Goal: Find specific page/section: Find specific page/section

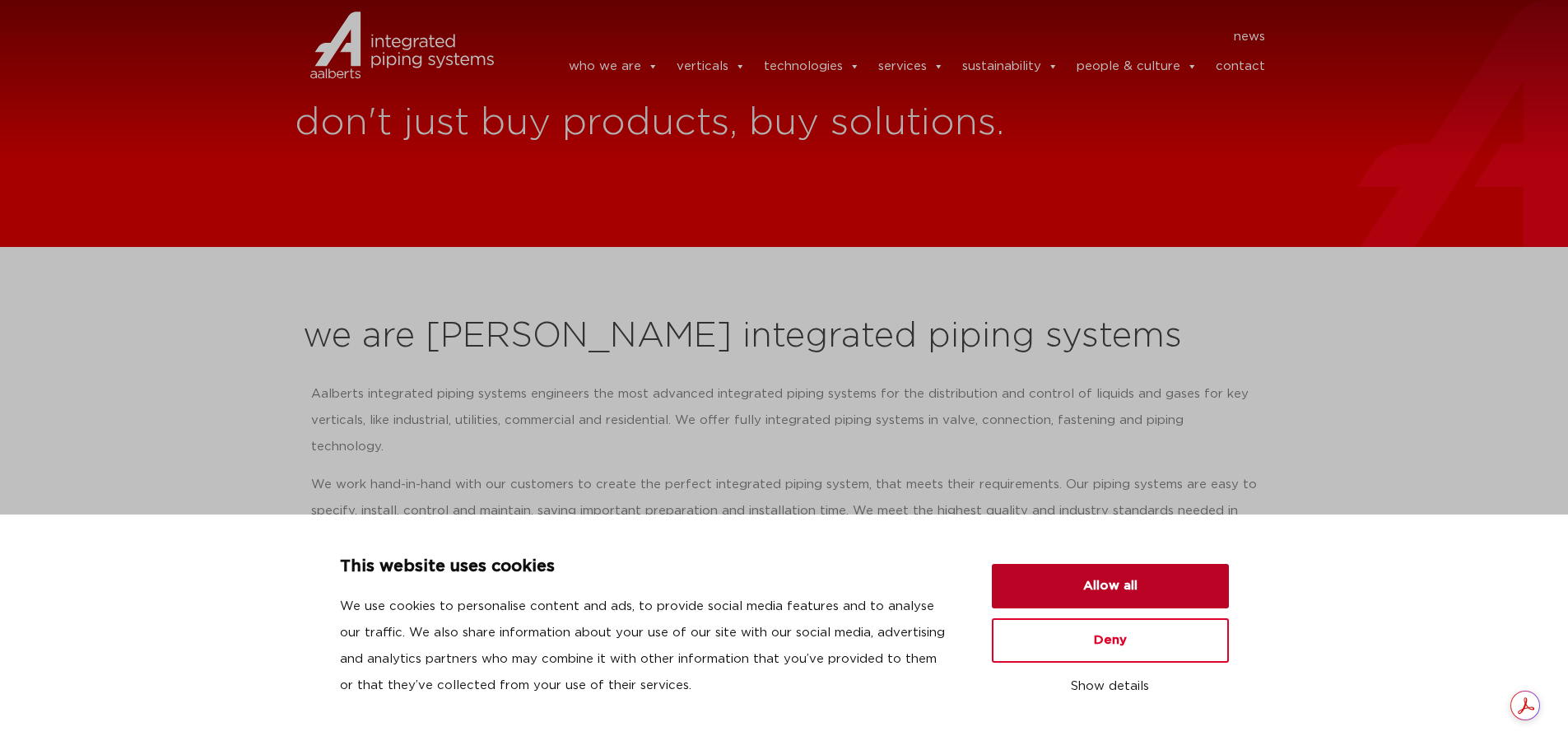
click at [1114, 592] on button "Allow all" at bounding box center [1110, 586] width 237 height 44
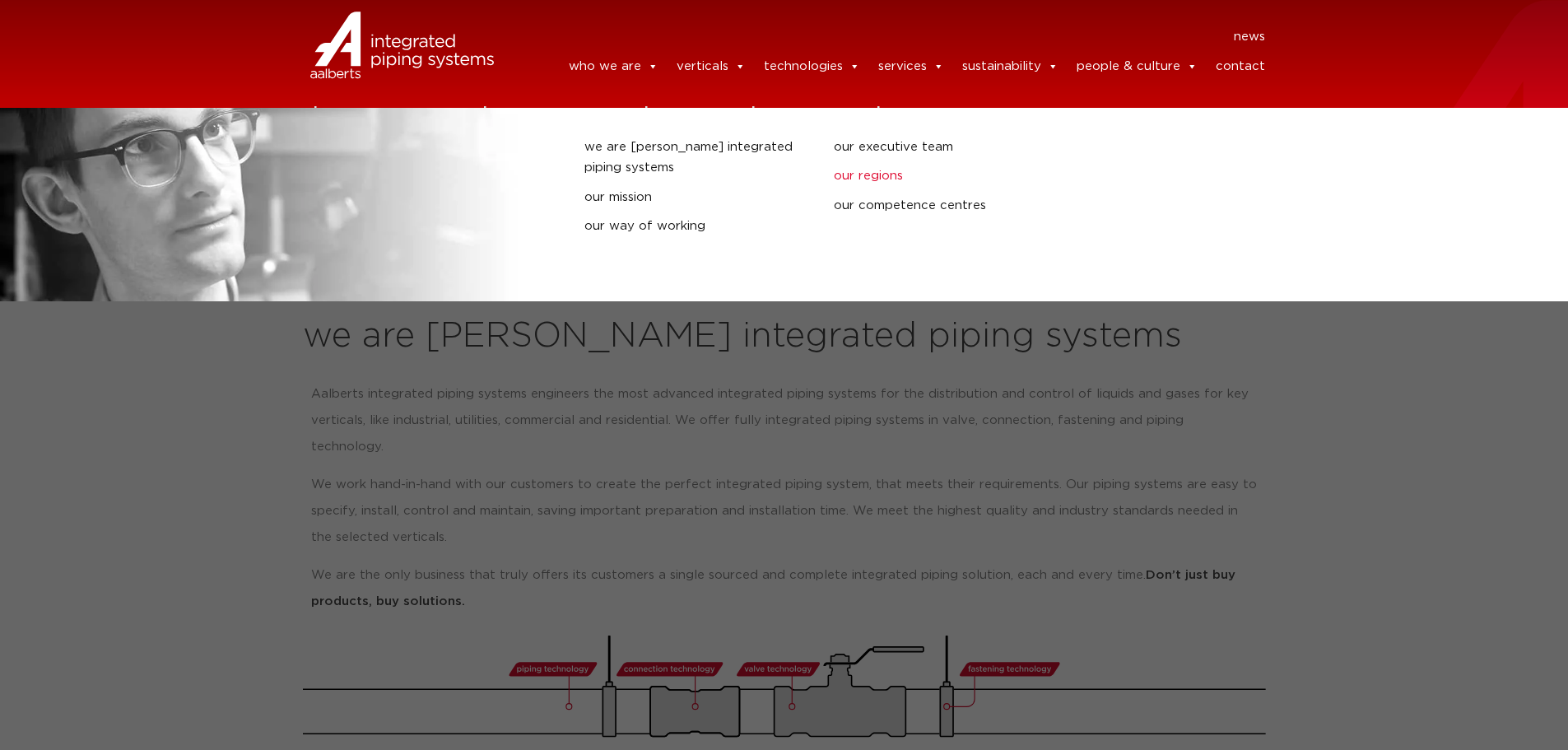
click at [875, 182] on link "our regions" at bounding box center [947, 176] width 225 height 22
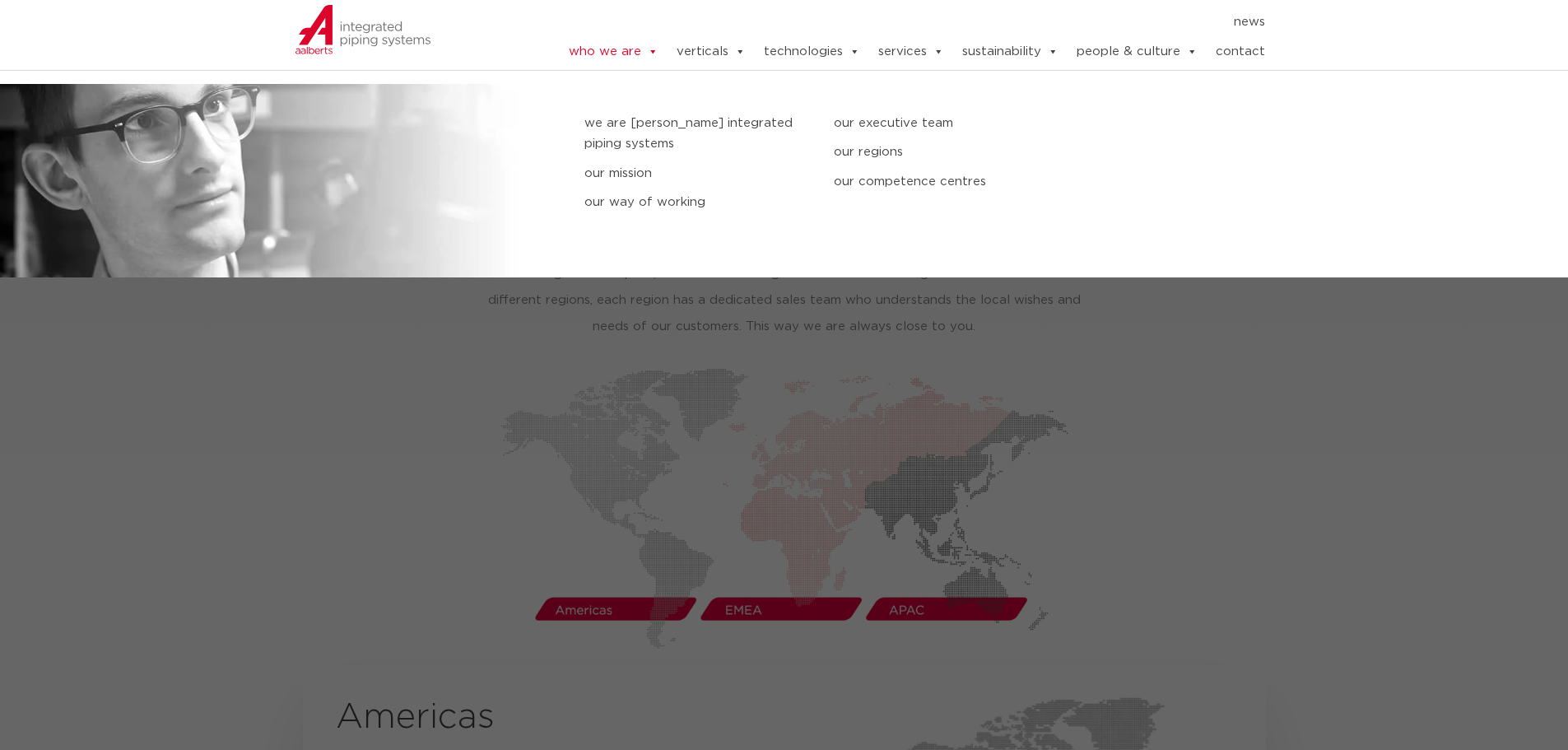
scroll to position [2430, 0]
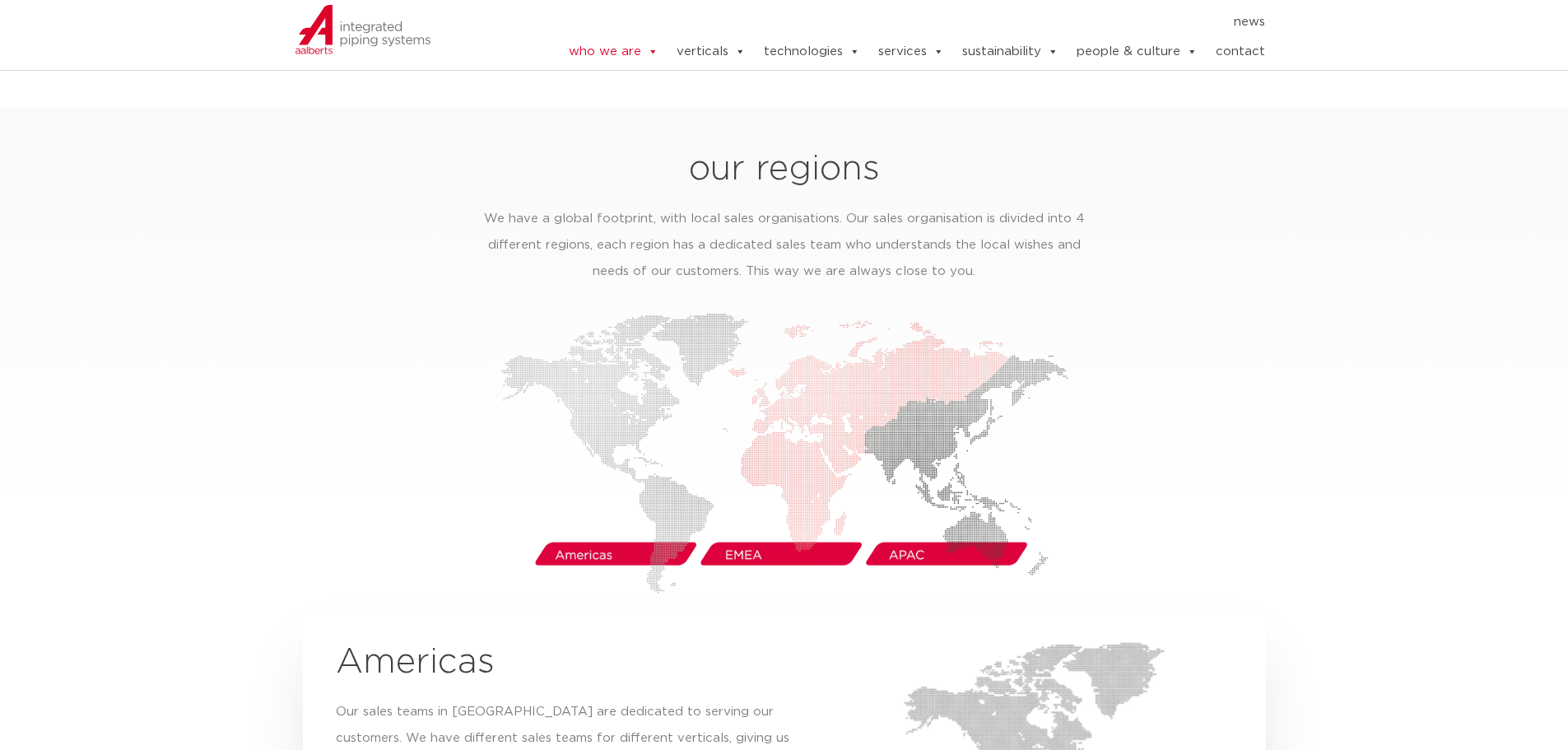
click at [595, 527] on img at bounding box center [784, 453] width 568 height 281
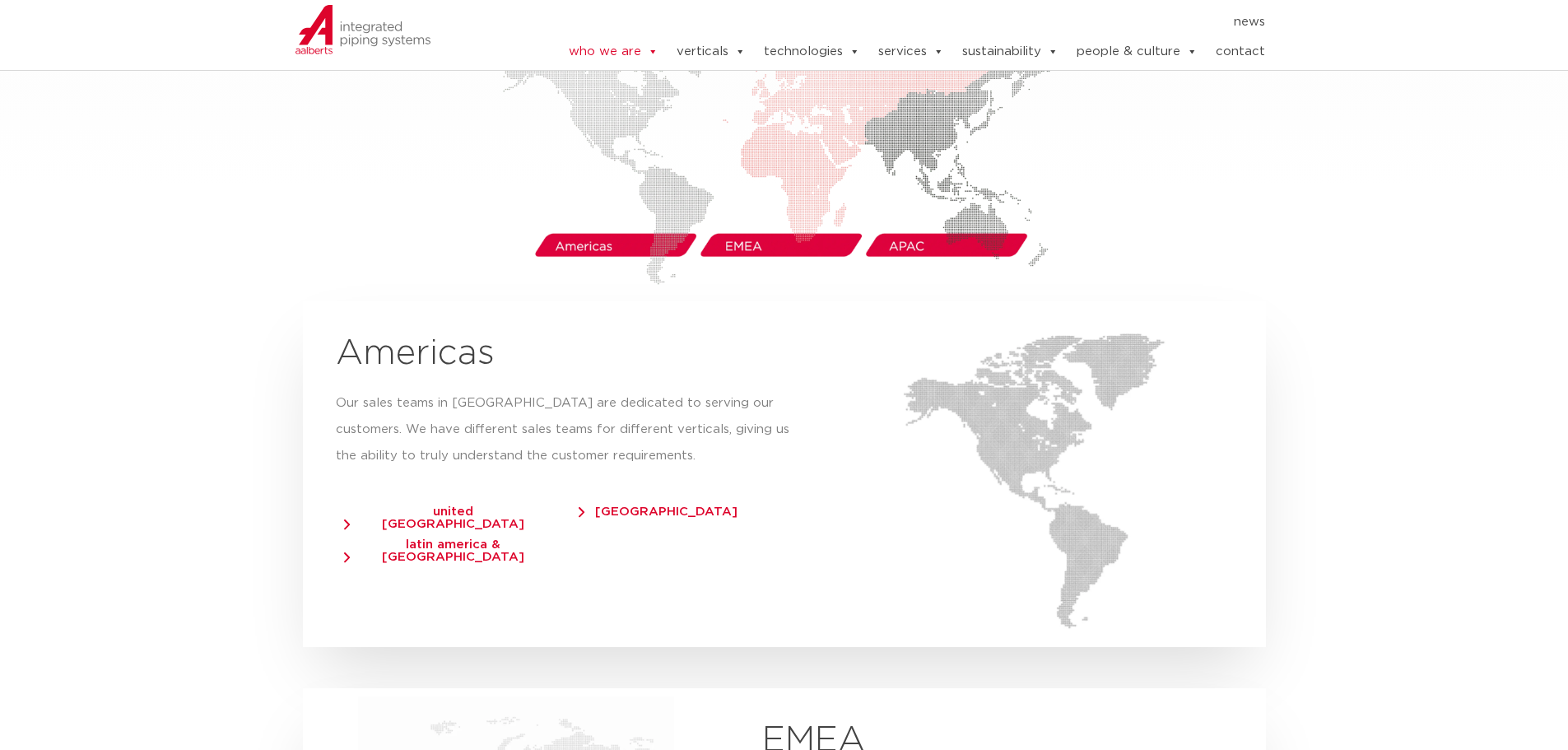
scroll to position [2758, 0]
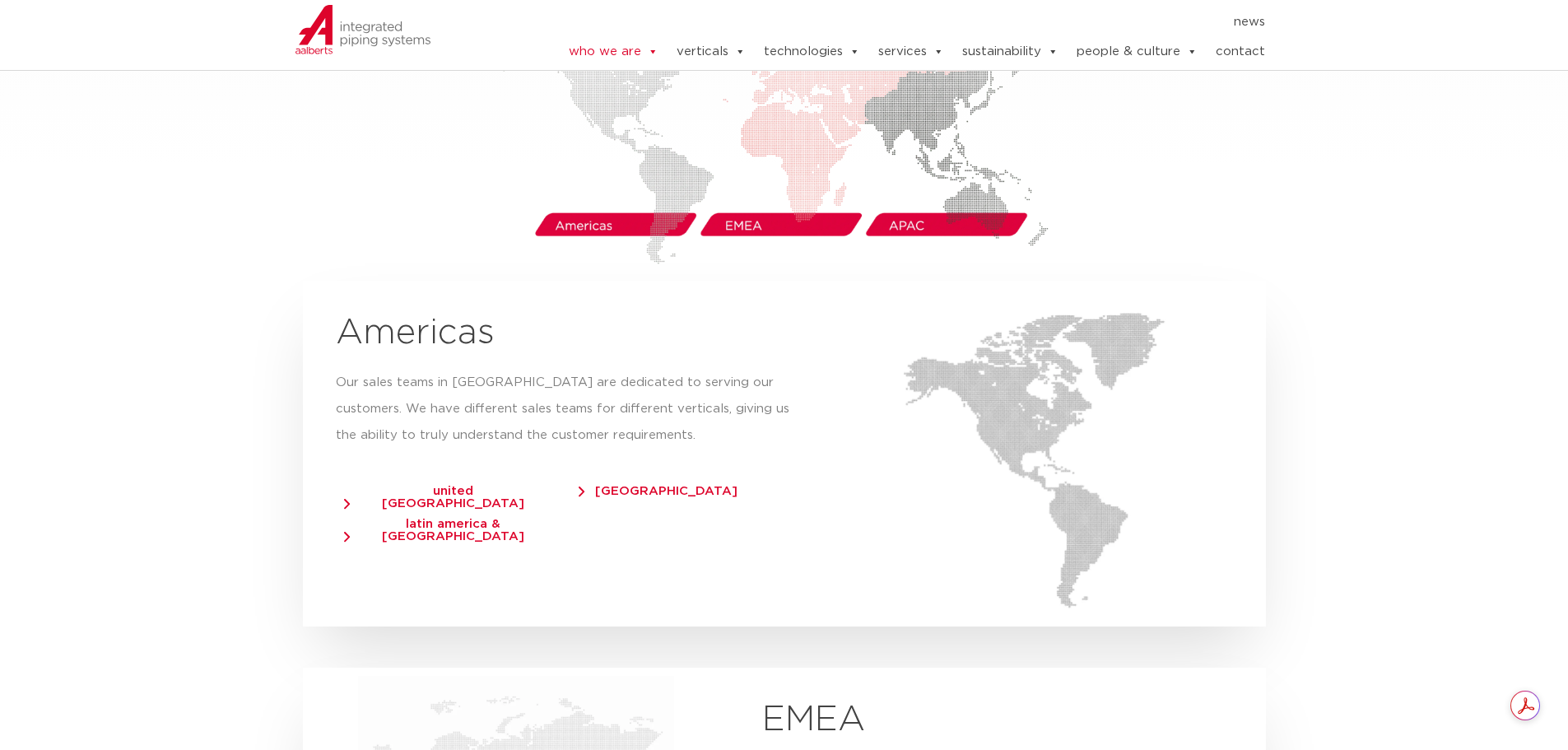
click at [619, 485] on span "[GEOGRAPHIC_DATA]" at bounding box center [658, 491] width 159 height 12
